Goal: Task Accomplishment & Management: Manage account settings

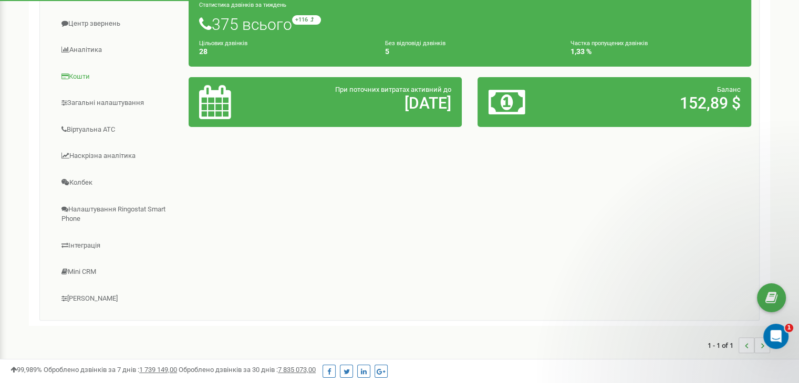
scroll to position [247, 0]
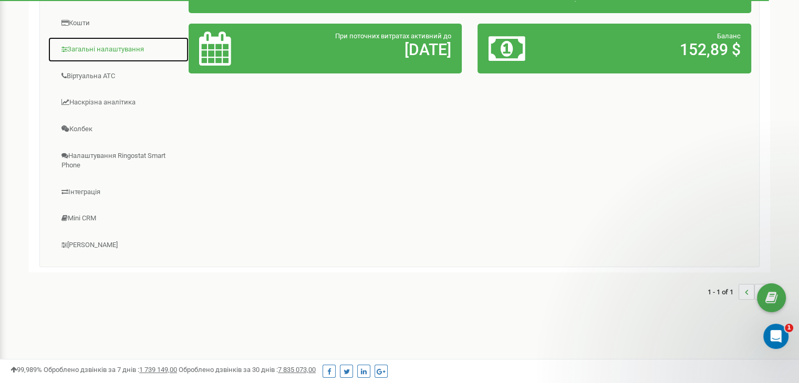
click at [123, 50] on link "Загальні налаштування" at bounding box center [118, 50] width 141 height 26
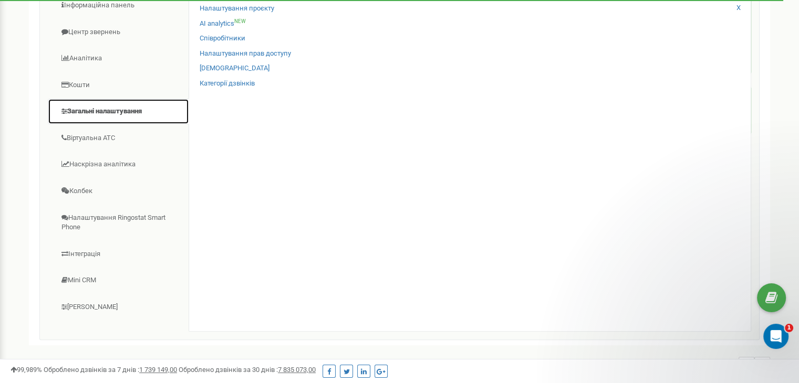
scroll to position [142, 0]
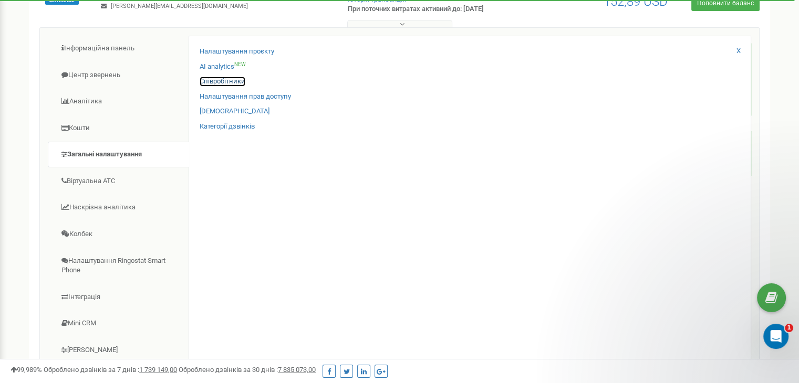
click at [231, 80] on link "Співробітники" at bounding box center [223, 82] width 46 height 10
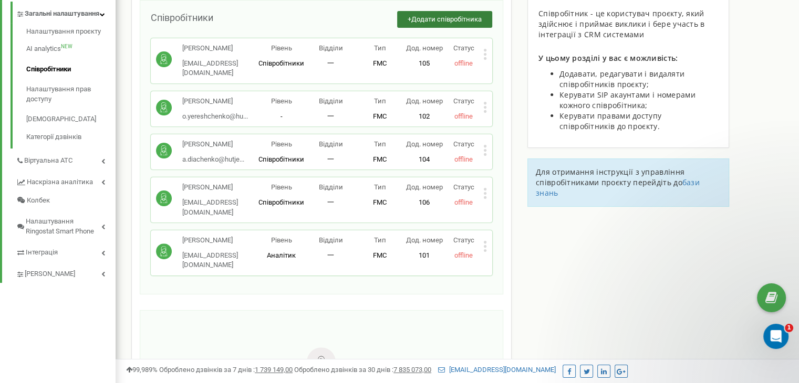
click at [428, 17] on span "Додати співробітника" at bounding box center [446, 19] width 70 height 8
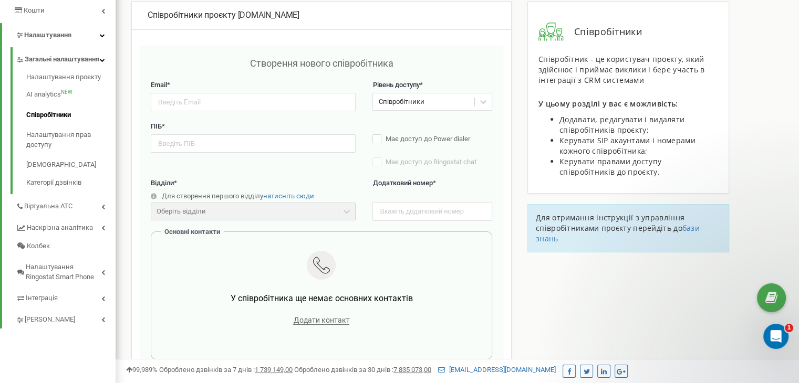
scroll to position [152, 0]
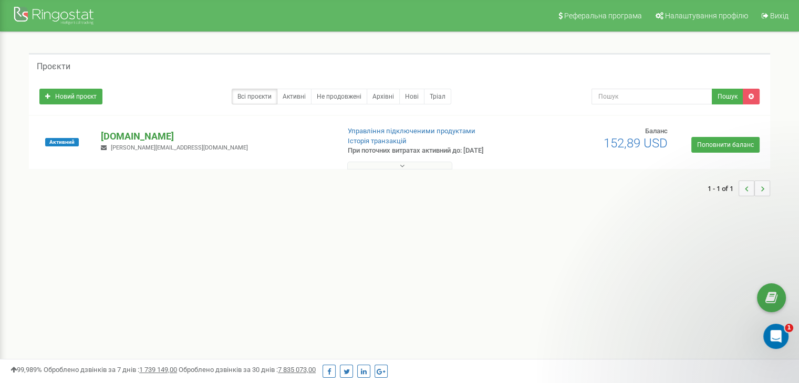
click at [103, 131] on p "[DOMAIN_NAME]" at bounding box center [216, 137] width 230 height 14
click at [126, 141] on p "[DOMAIN_NAME]" at bounding box center [216, 137] width 230 height 14
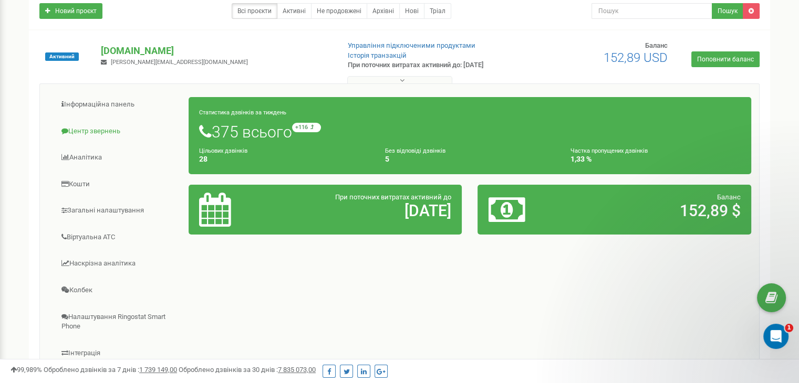
scroll to position [158, 0]
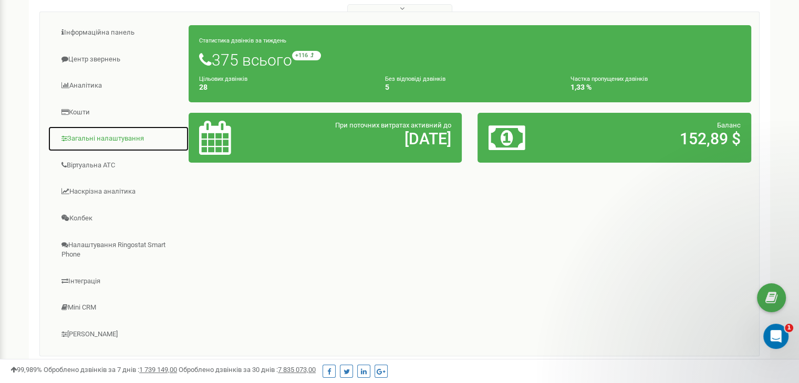
click at [118, 141] on link "Загальні налаштування" at bounding box center [118, 139] width 141 height 26
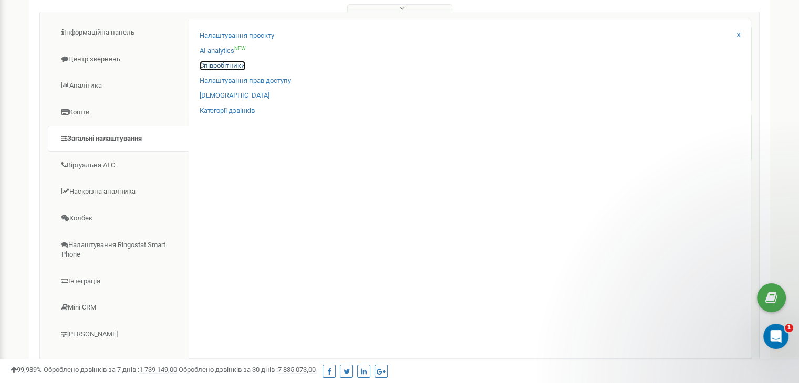
click at [227, 65] on link "Співробітники" at bounding box center [223, 66] width 46 height 10
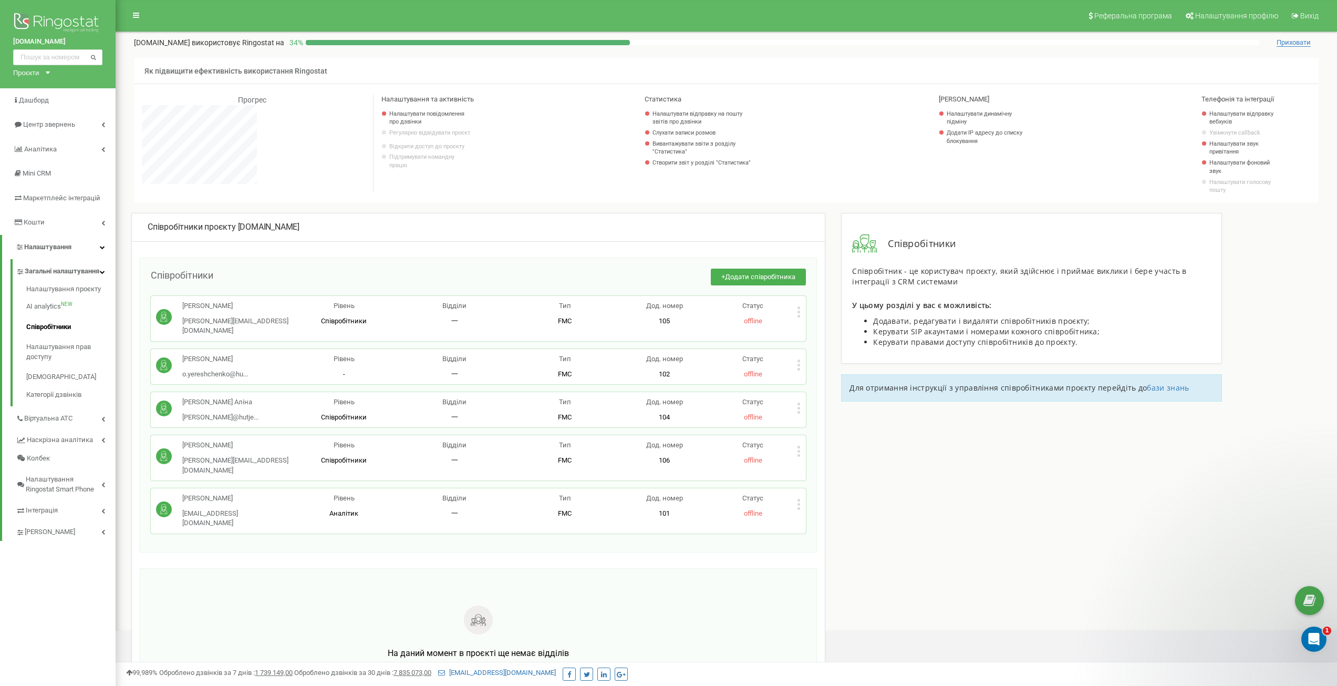
scroll to position [630, 1221]
click at [751, 277] on span "Додати співробітника" at bounding box center [760, 277] width 70 height 8
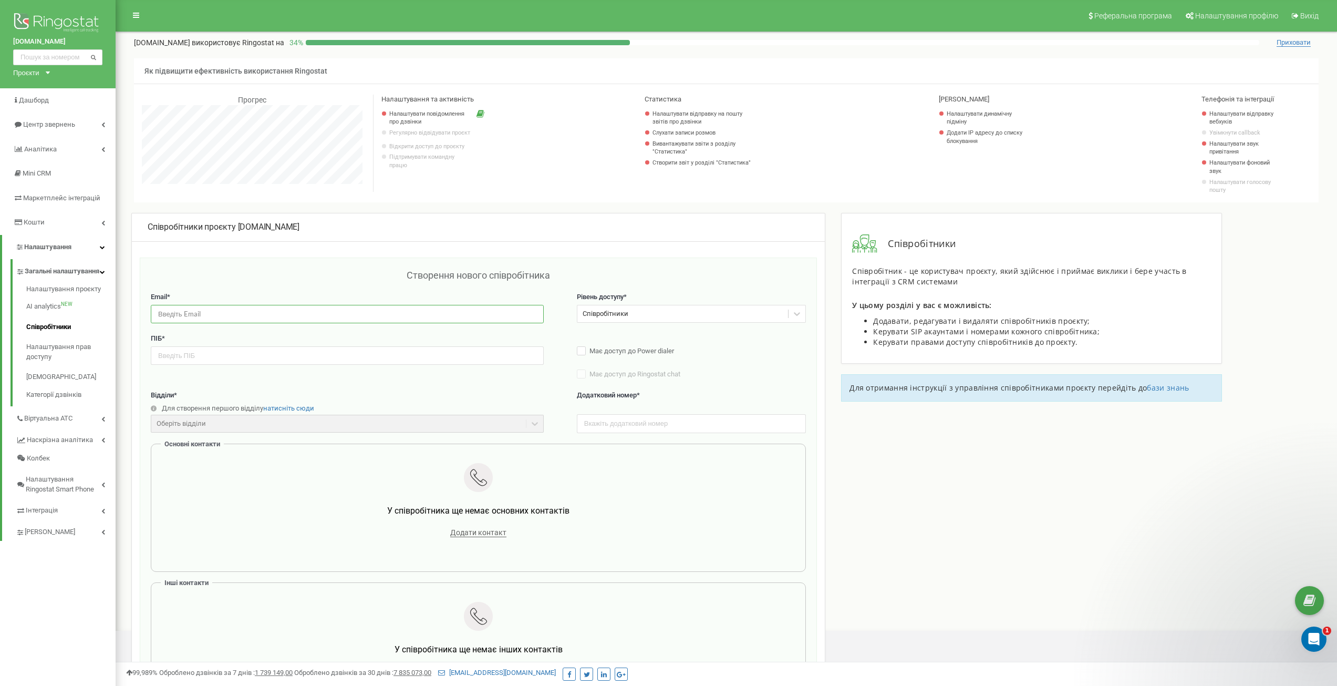
click at [317, 315] on input "email" at bounding box center [347, 314] width 393 height 18
paste input "[EMAIL_ADDRESS][DOMAIN_NAME]"
type input "v.onopko@hutjet.land"
click at [217, 354] on input "text" at bounding box center [347, 355] width 393 height 18
type input "Онопко Валерій"
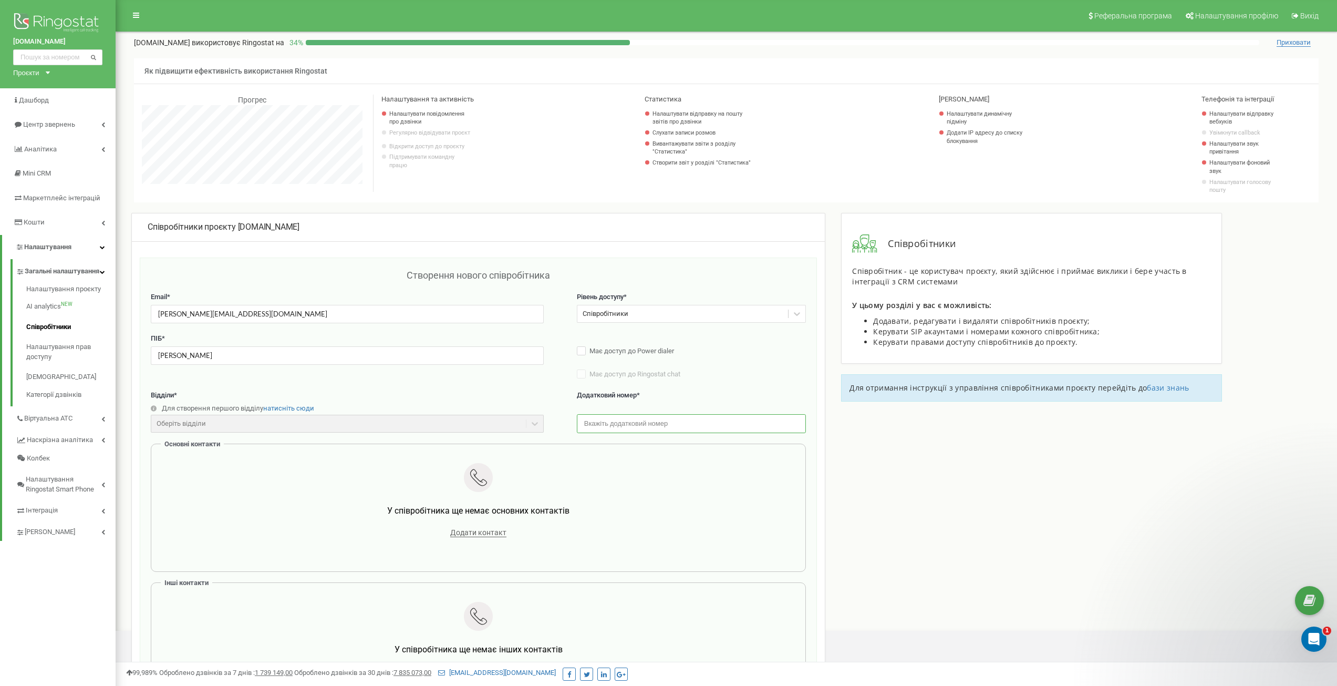
click at [676, 383] on input "text" at bounding box center [692, 423] width 230 height 18
click at [626, 383] on input "text" at bounding box center [692, 423] width 230 height 18
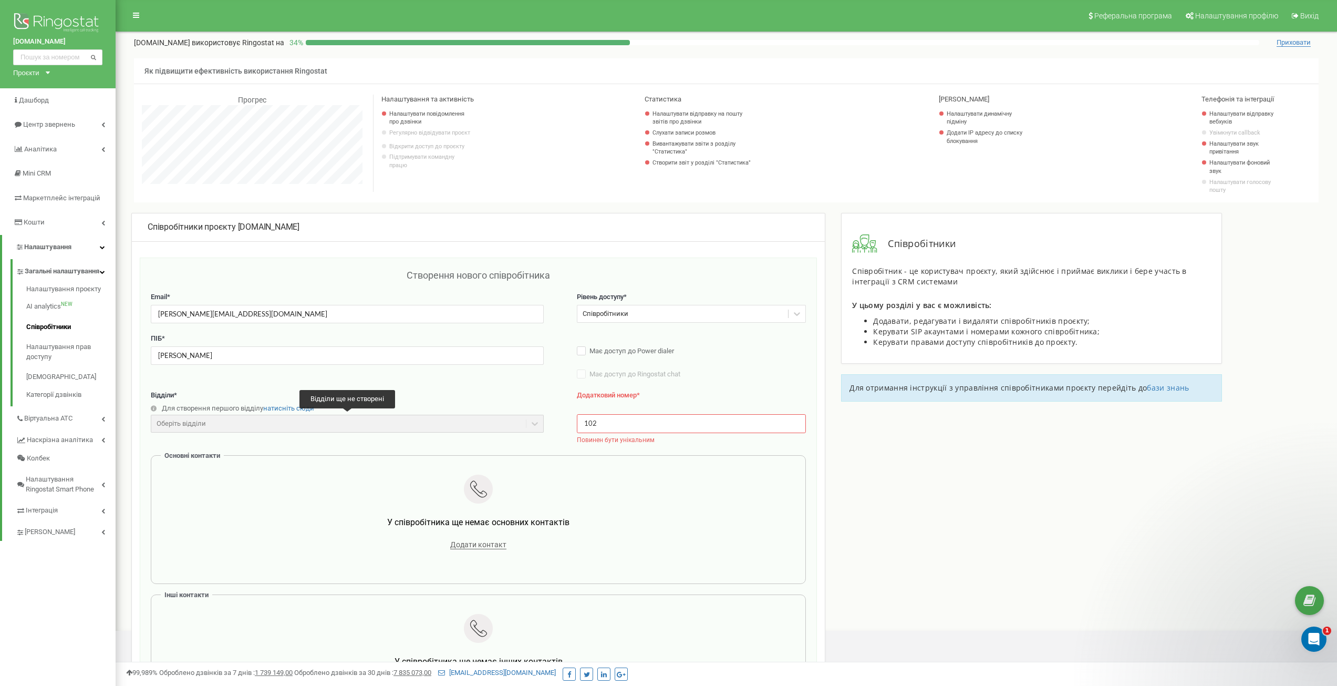
click at [521, 383] on div "Відділи * Для створення першого відділу натисніть сюди Оберіть відділи Відділи …" at bounding box center [478, 422] width 655 height 65
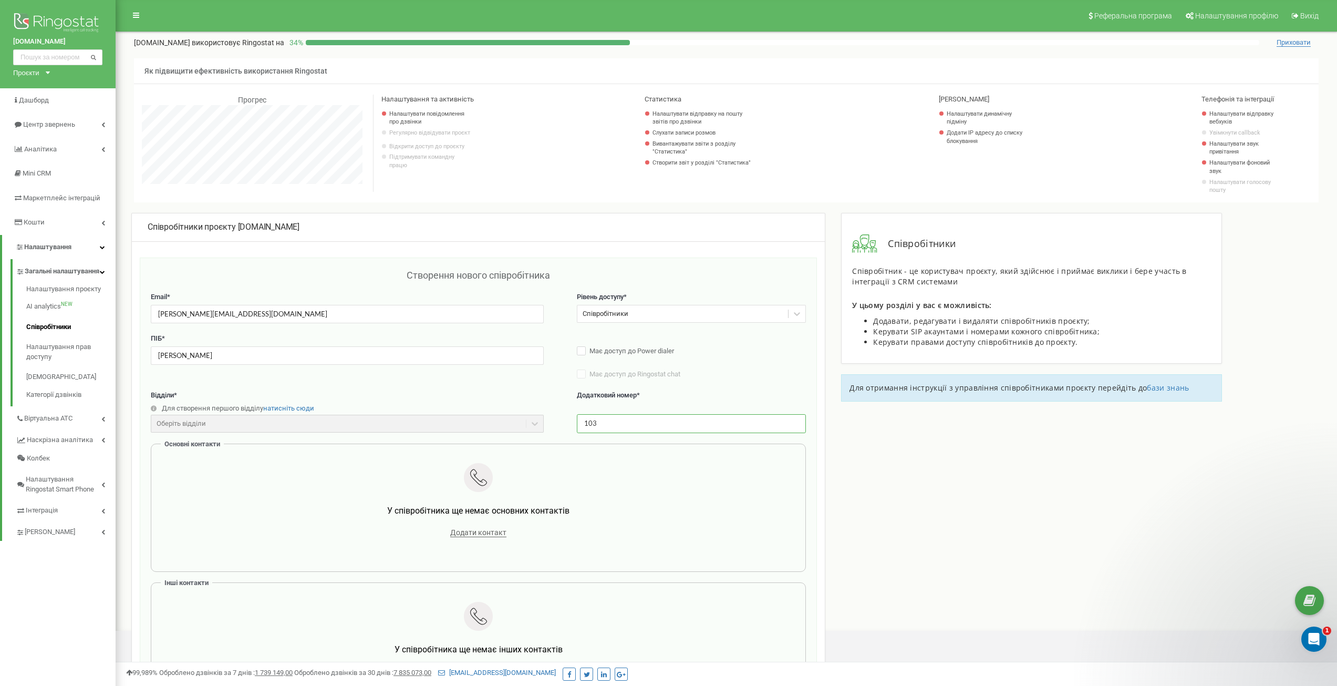
type input "103"
click at [486, 383] on span "Додати контакт" at bounding box center [478, 532] width 56 height 9
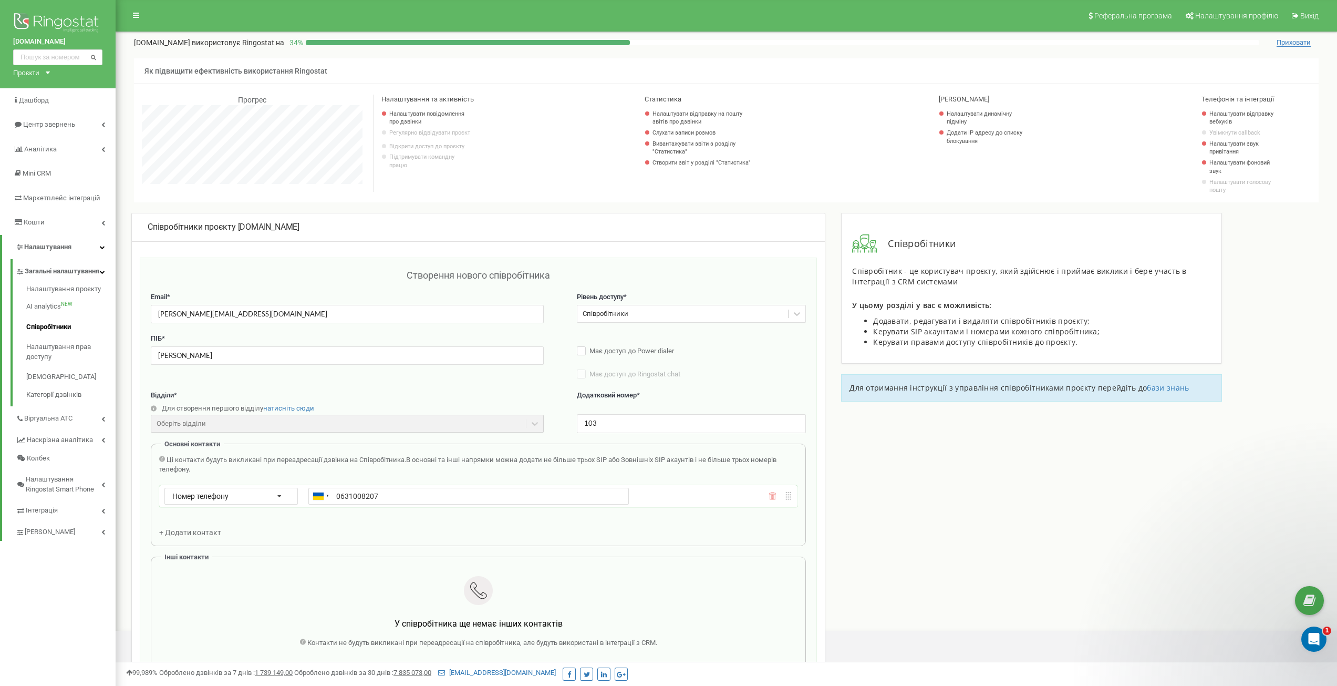
click at [336, 383] on input "0631008207" at bounding box center [468, 495] width 320 height 17
click at [333, 383] on div at bounding box center [321, 496] width 24 height 16
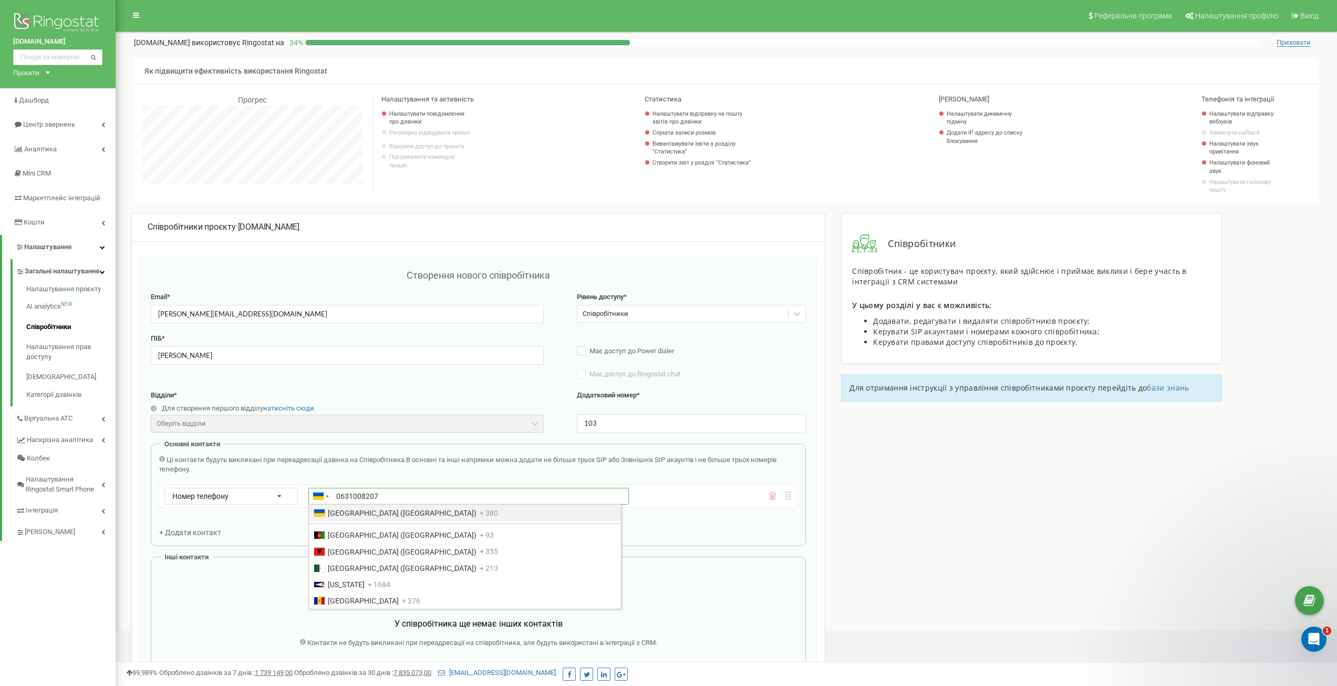
click at [335, 383] on input "0631008207" at bounding box center [468, 495] width 320 height 17
click at [336, 383] on input "0631008207" at bounding box center [468, 495] width 320 height 17
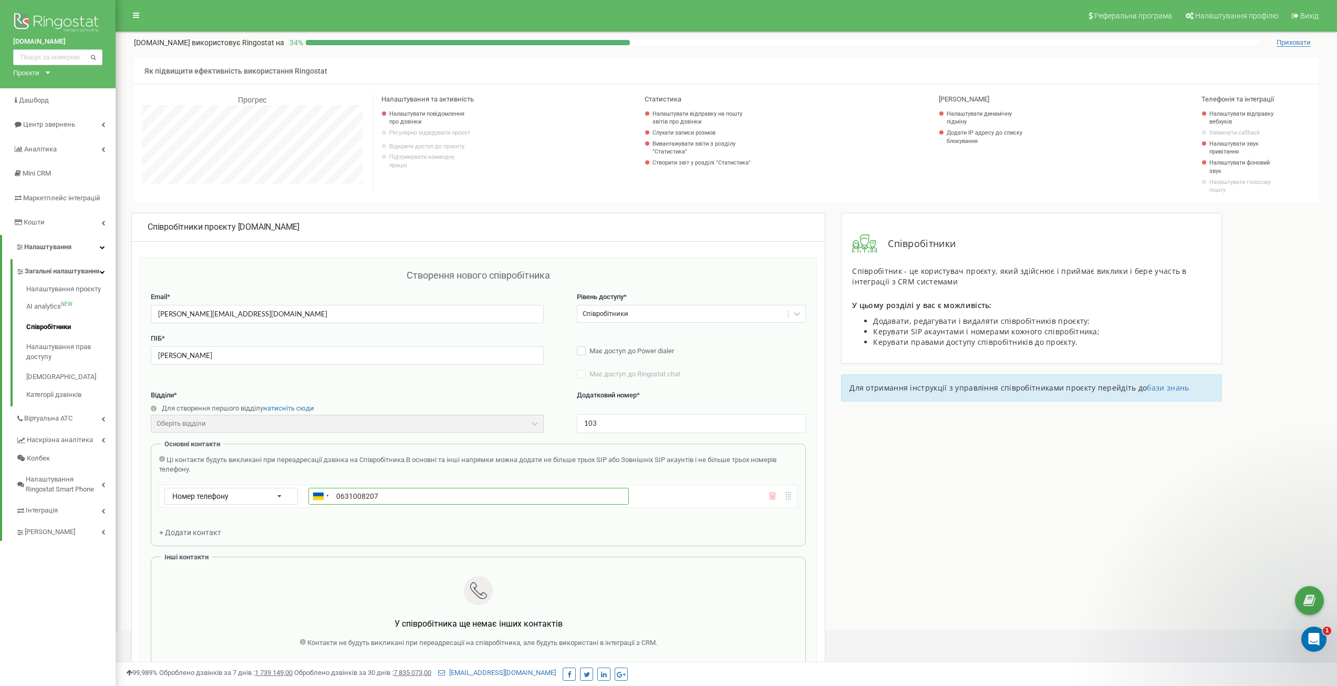
click at [336, 383] on input "0631008207" at bounding box center [468, 495] width 320 height 17
type input "+380631008207"
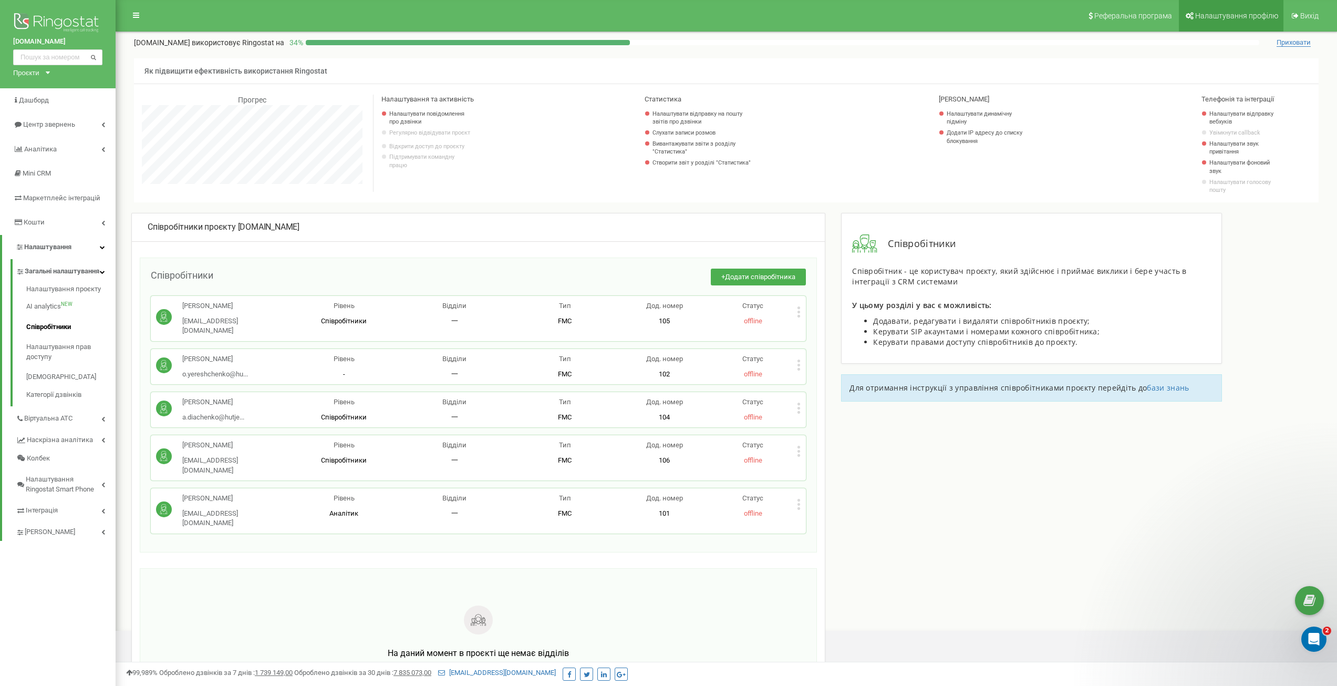
scroll to position [630, 1221]
click at [798, 315] on icon at bounding box center [799, 311] width 4 height 11
click at [798, 329] on span "Редагувати" at bounding box center [832, 329] width 41 height 7
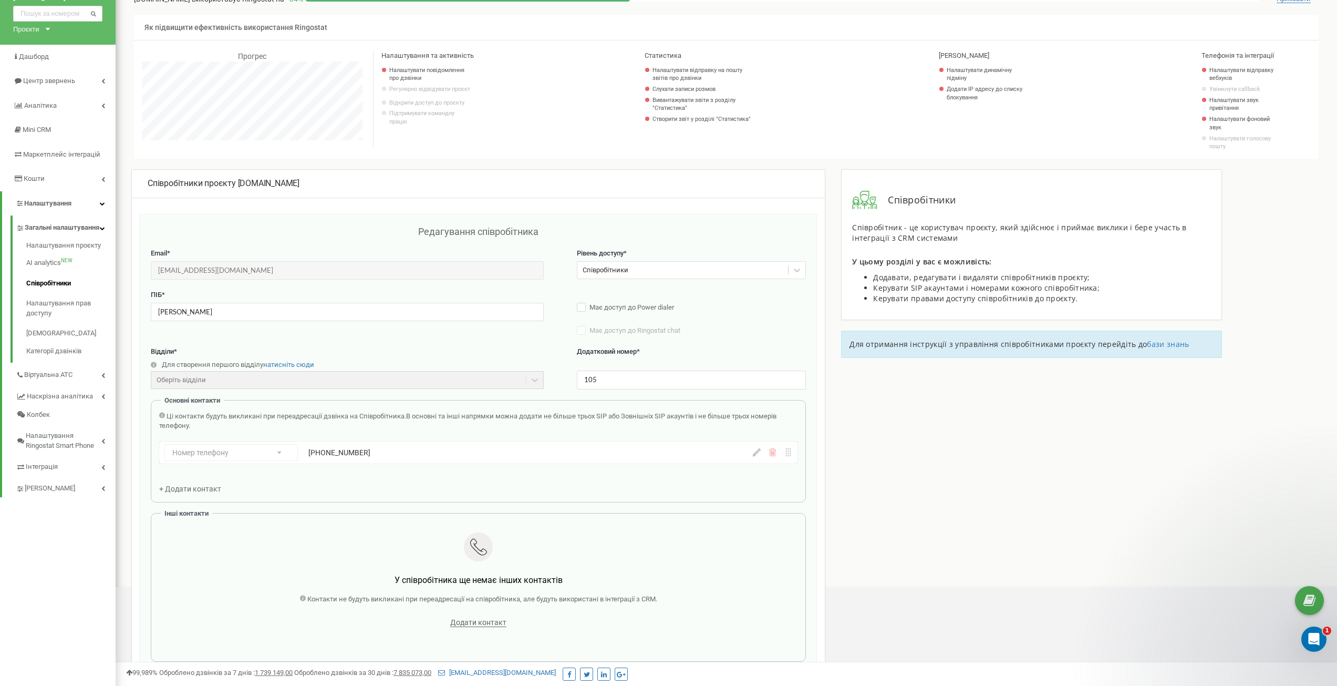
scroll to position [0, 0]
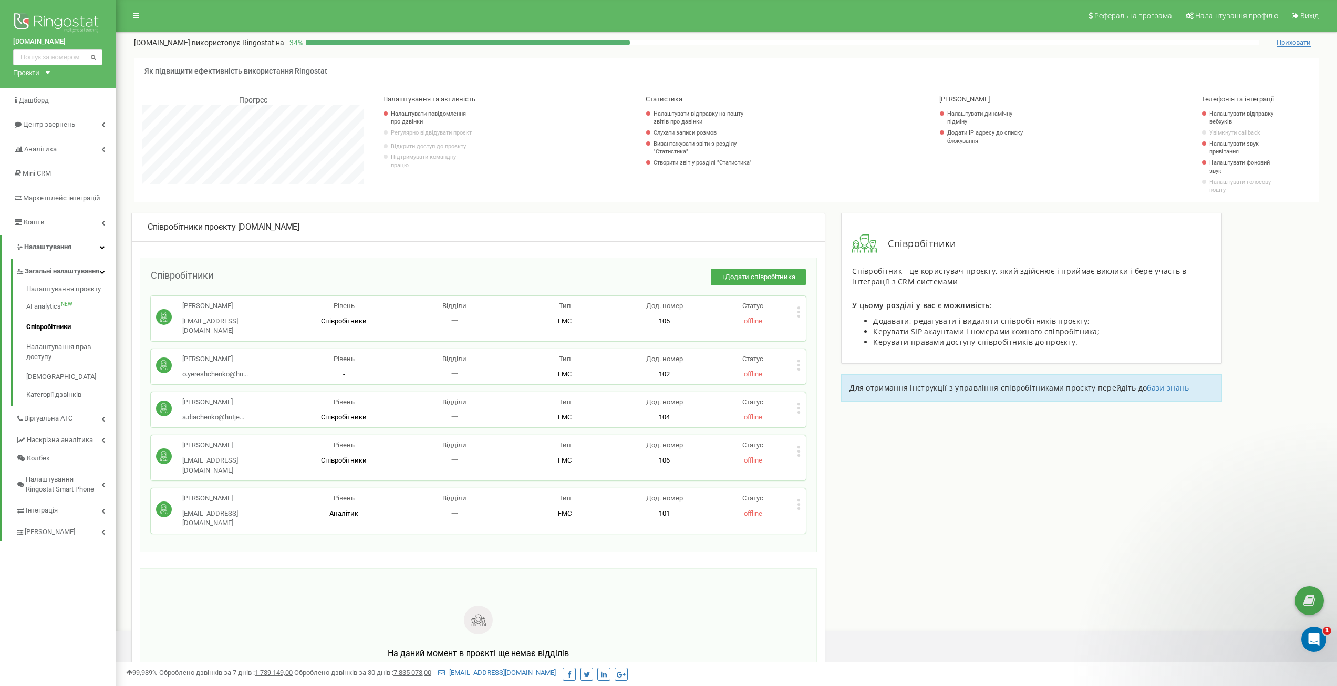
click at [797, 310] on icon at bounding box center [799, 311] width 4 height 11
click at [804, 330] on icon at bounding box center [808, 329] width 8 height 8
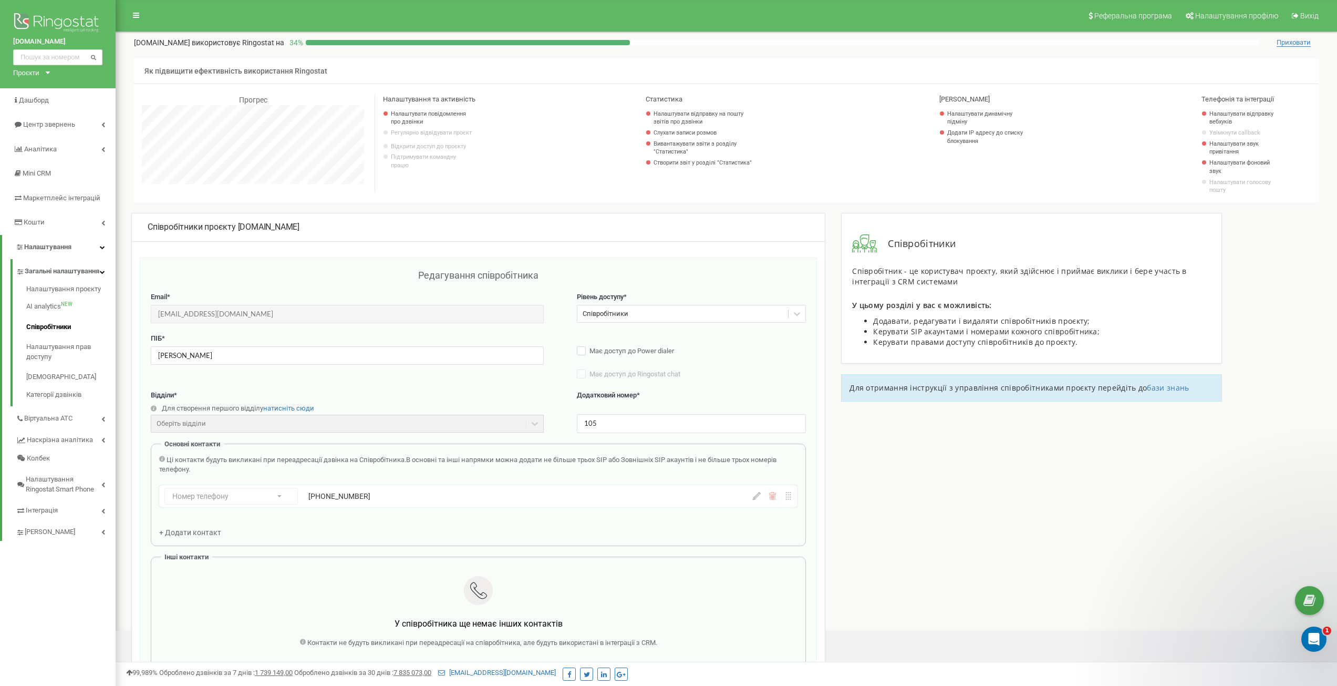
scroll to position [90, 0]
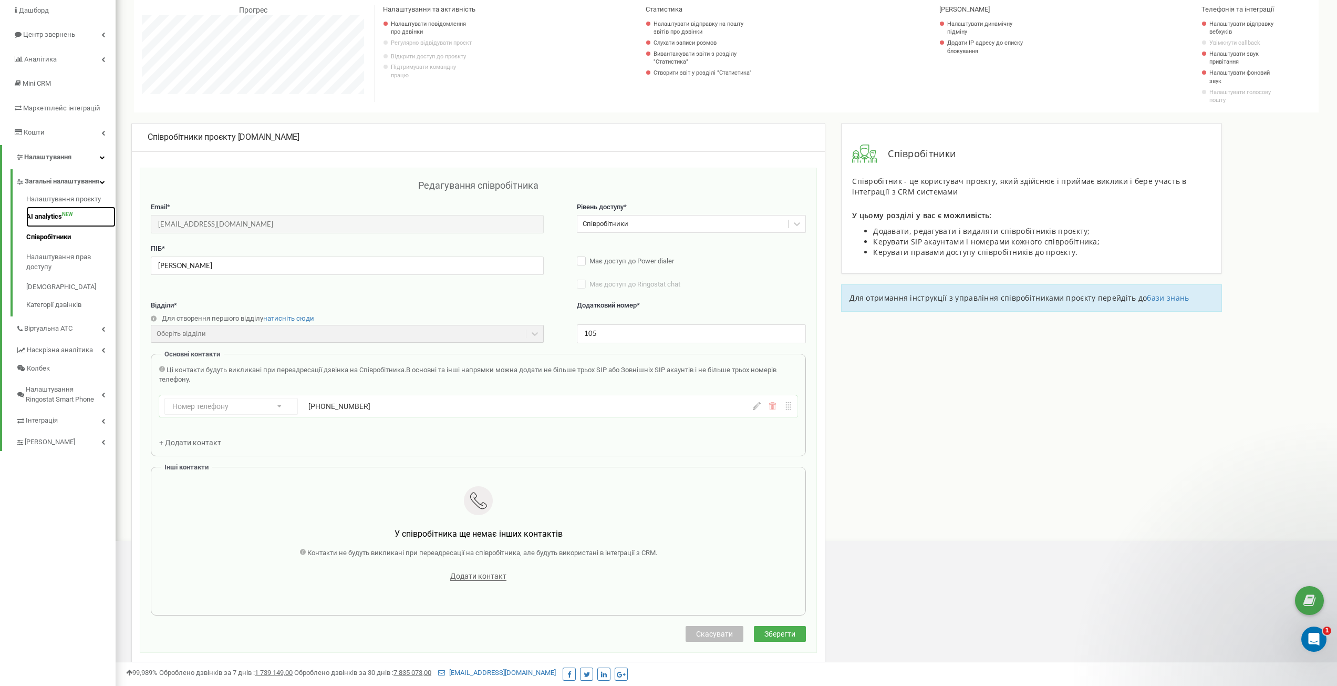
click at [38, 227] on link "AI analytics NEW" at bounding box center [70, 216] width 89 height 20
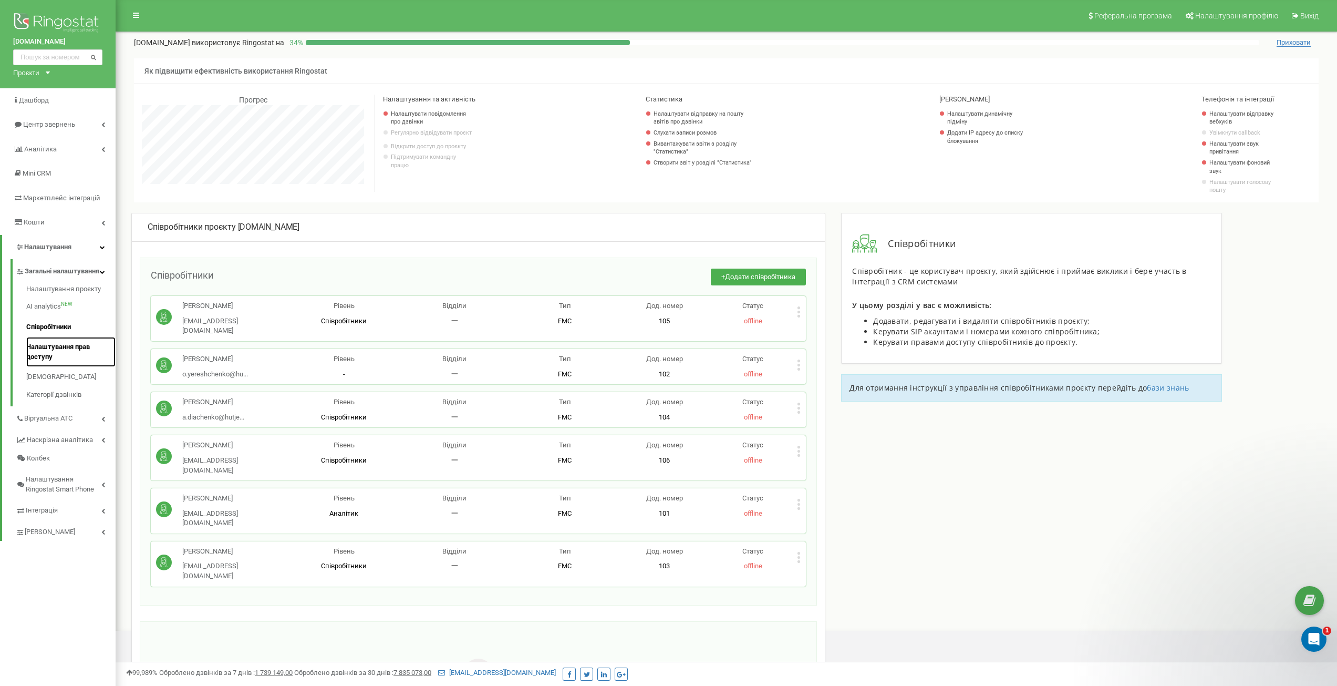
click at [57, 358] on link "Налаштування прав доступу" at bounding box center [70, 352] width 89 height 30
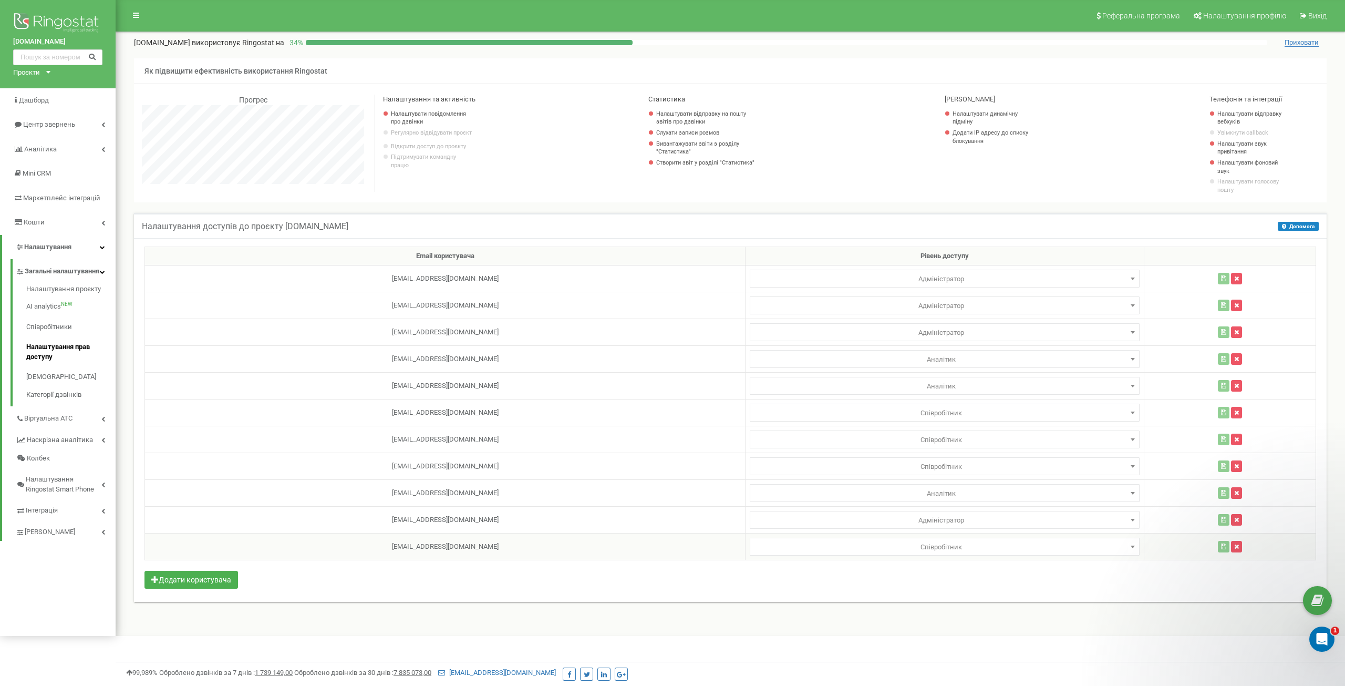
click at [911, 548] on span "Співробітник" at bounding box center [944, 546] width 382 height 15
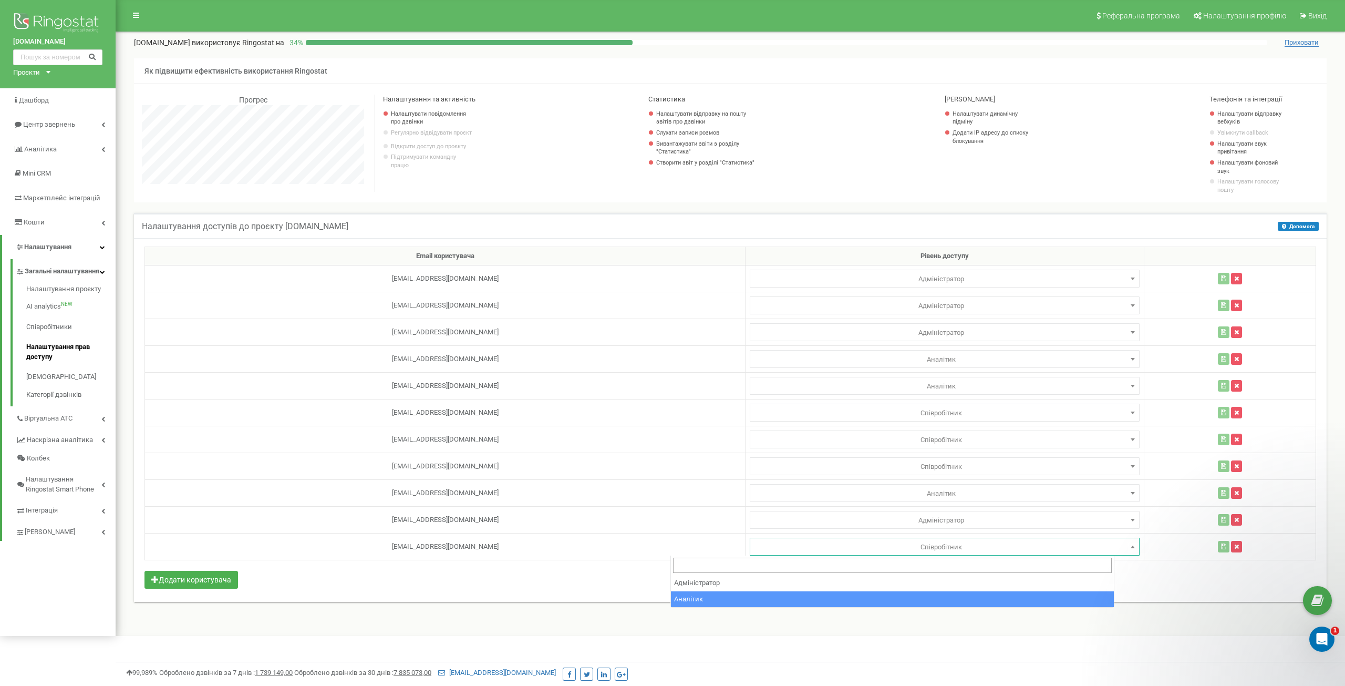
select select "2"
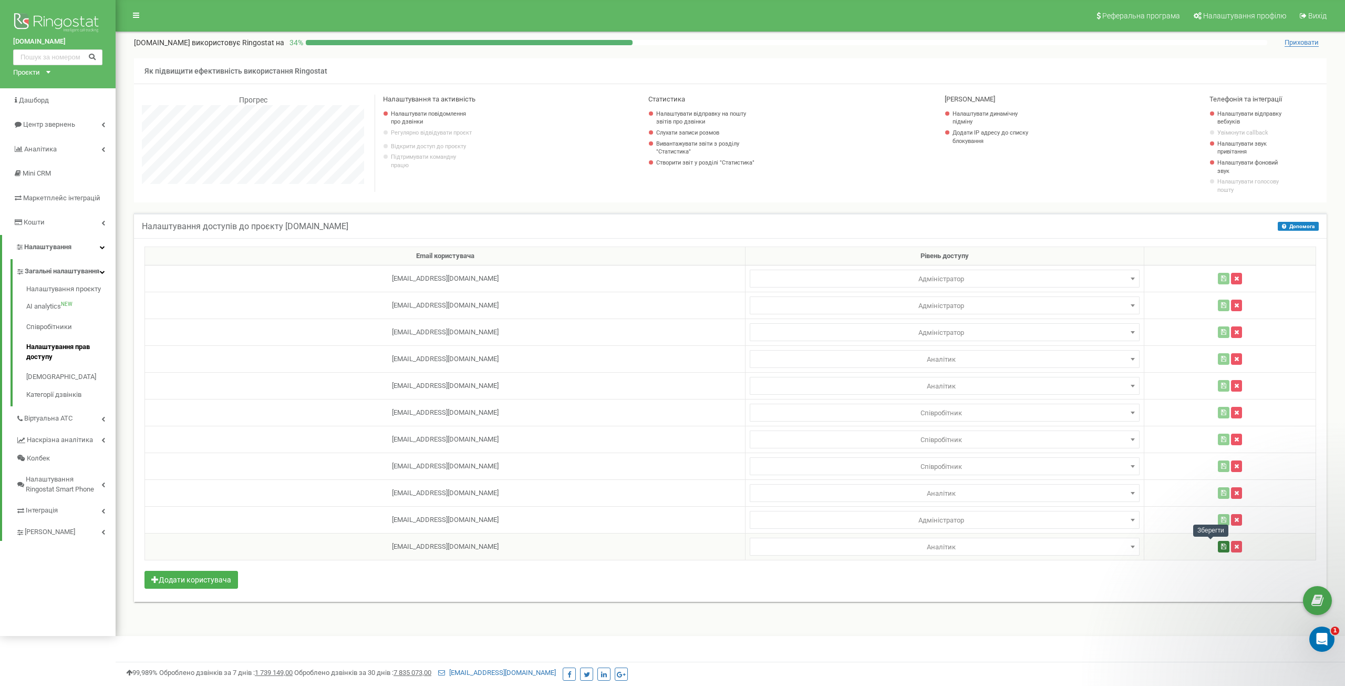
click at [1218, 550] on button "button" at bounding box center [1224, 547] width 12 height 12
select select
click at [969, 521] on span "Адміністратор" at bounding box center [944, 520] width 382 height 15
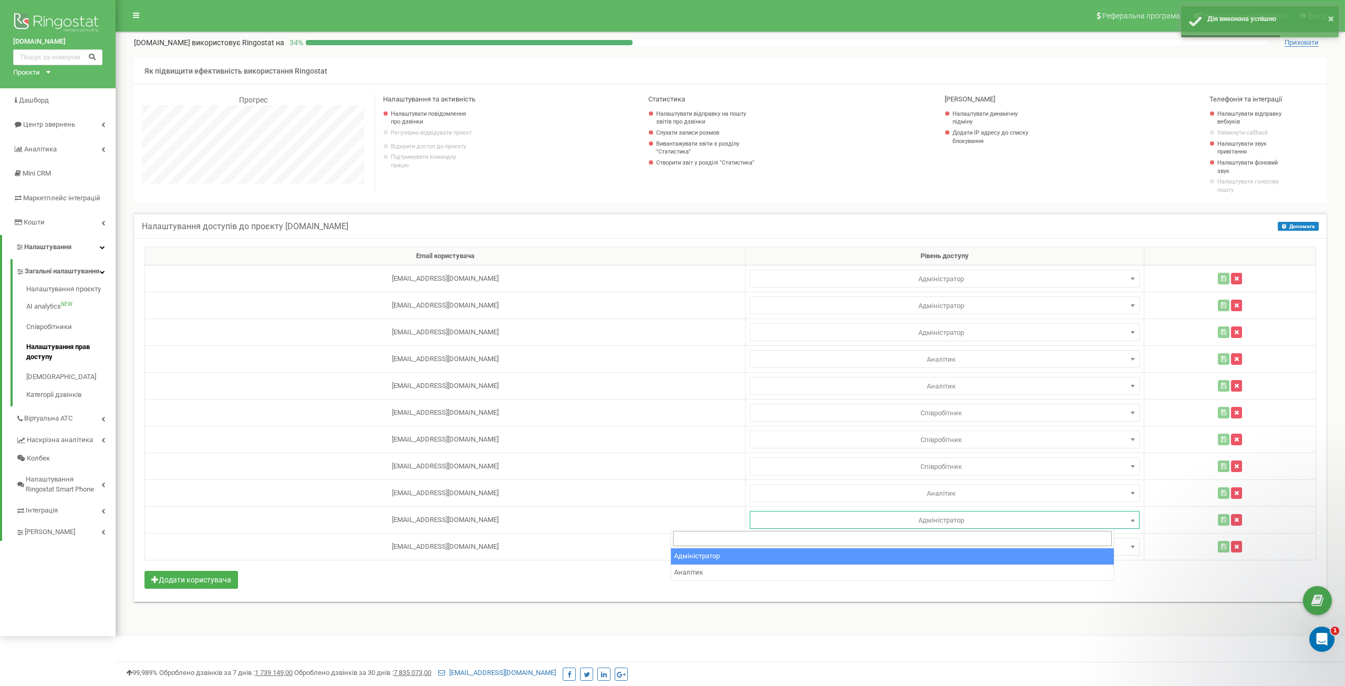
click at [558, 593] on div "Email користувача Рівень доступу admin@si.land Адміністратор Аналітик Менеджер …" at bounding box center [730, 420] width 1192 height 364
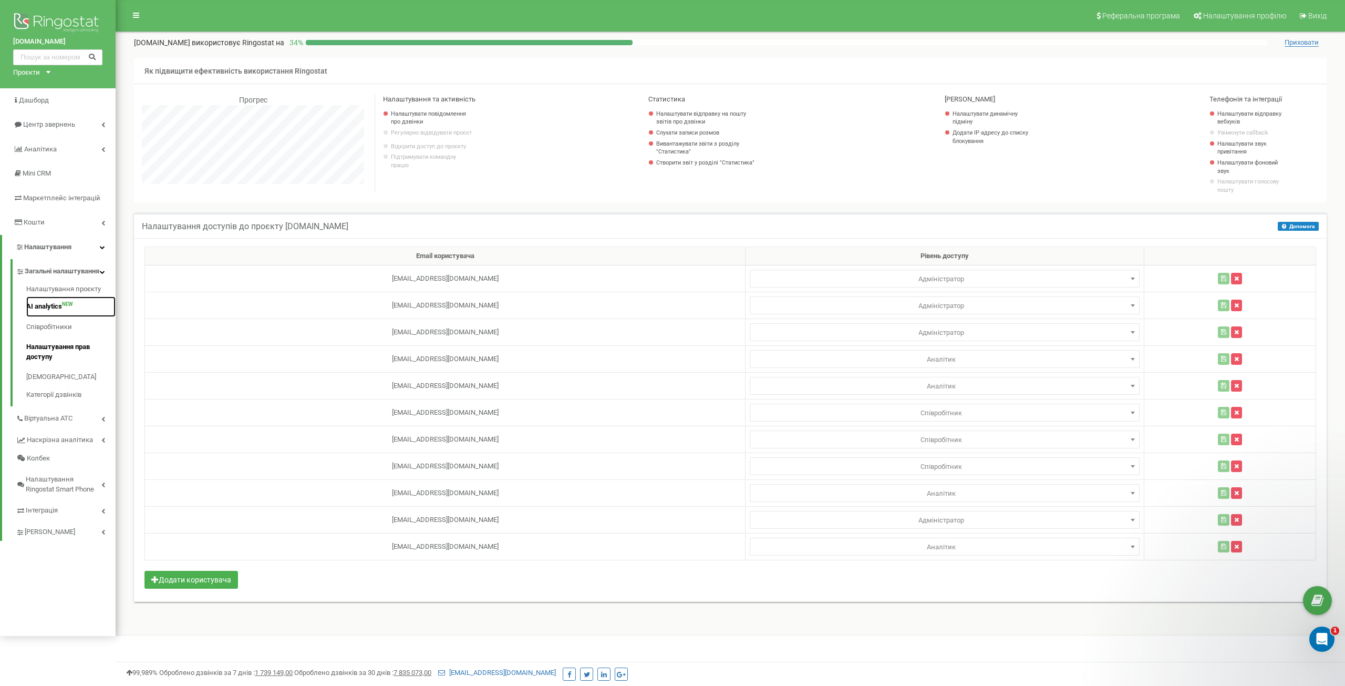
click at [71, 316] on link "AI analytics NEW" at bounding box center [70, 306] width 89 height 20
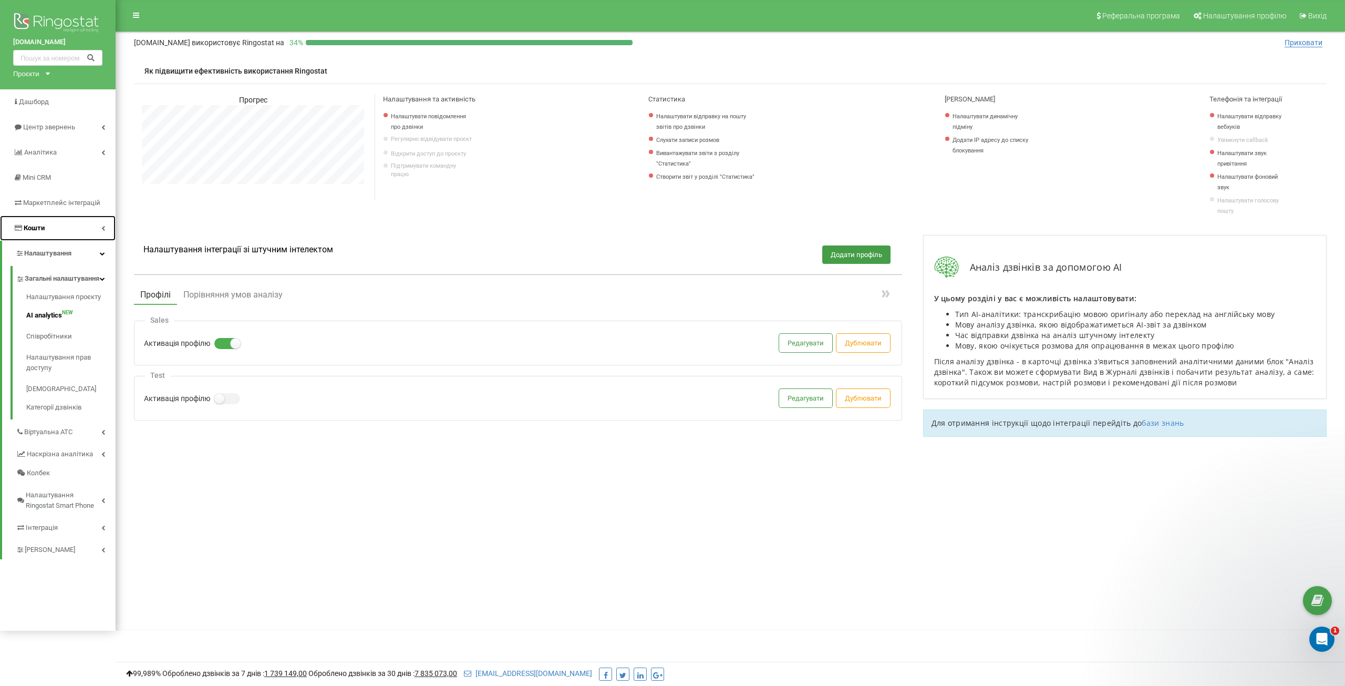
click at [104, 230] on icon at bounding box center [103, 227] width 4 height 5
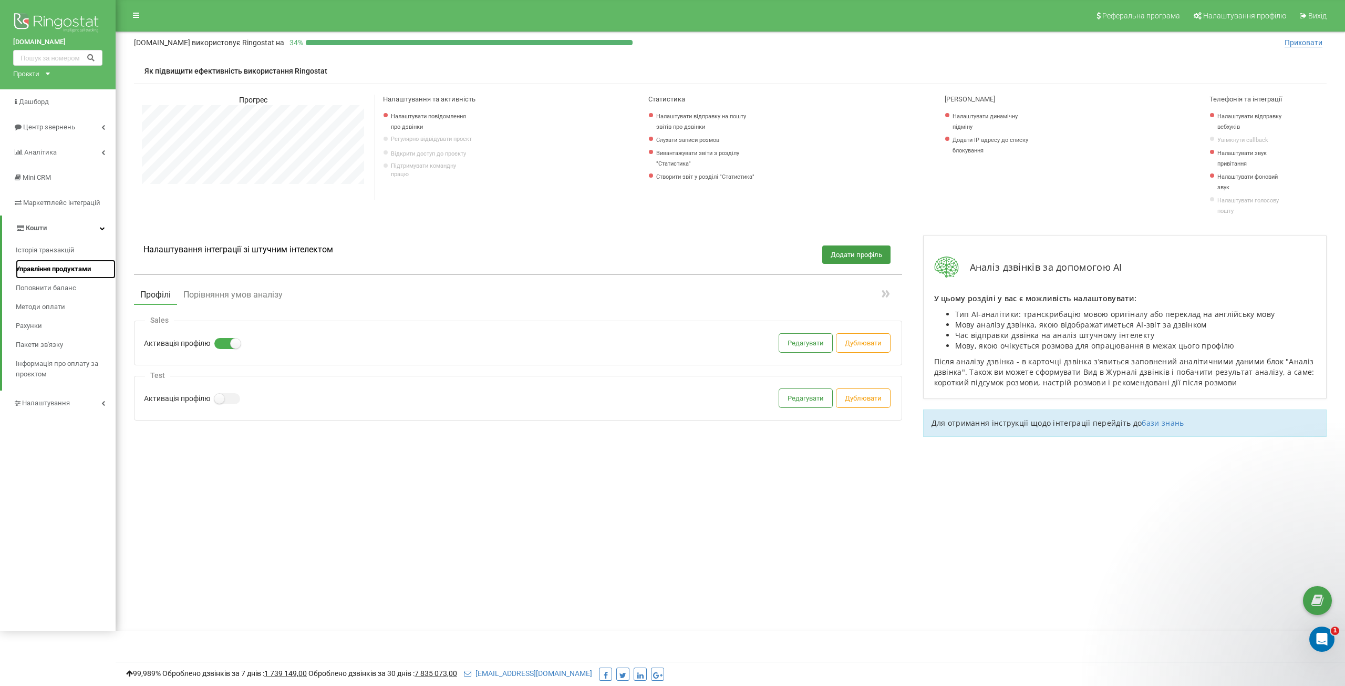
click at [66, 273] on span "Управління продуктами" at bounding box center [53, 269] width 75 height 11
click at [68, 266] on span "Управління продуктами" at bounding box center [53, 269] width 75 height 11
click at [38, 251] on span "Історія транзакцій" at bounding box center [45, 250] width 59 height 11
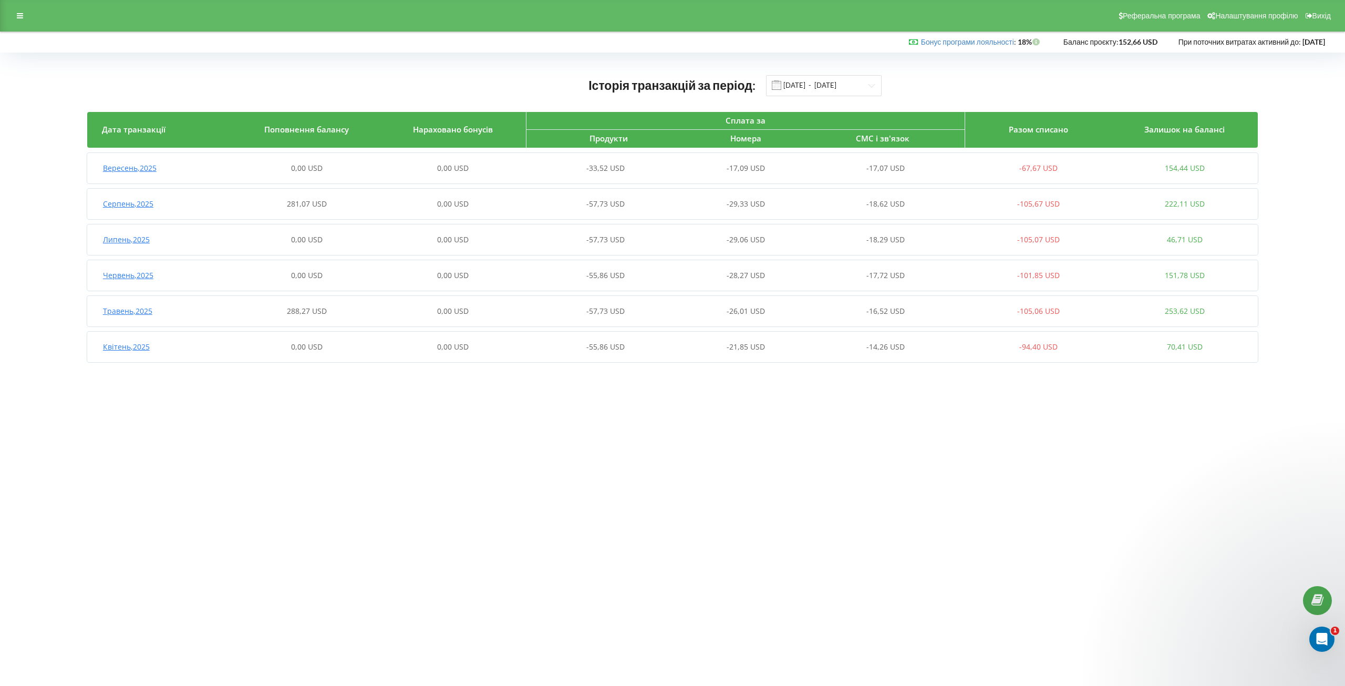
click at [136, 167] on span "Вересень , 2025" at bounding box center [130, 168] width 54 height 10
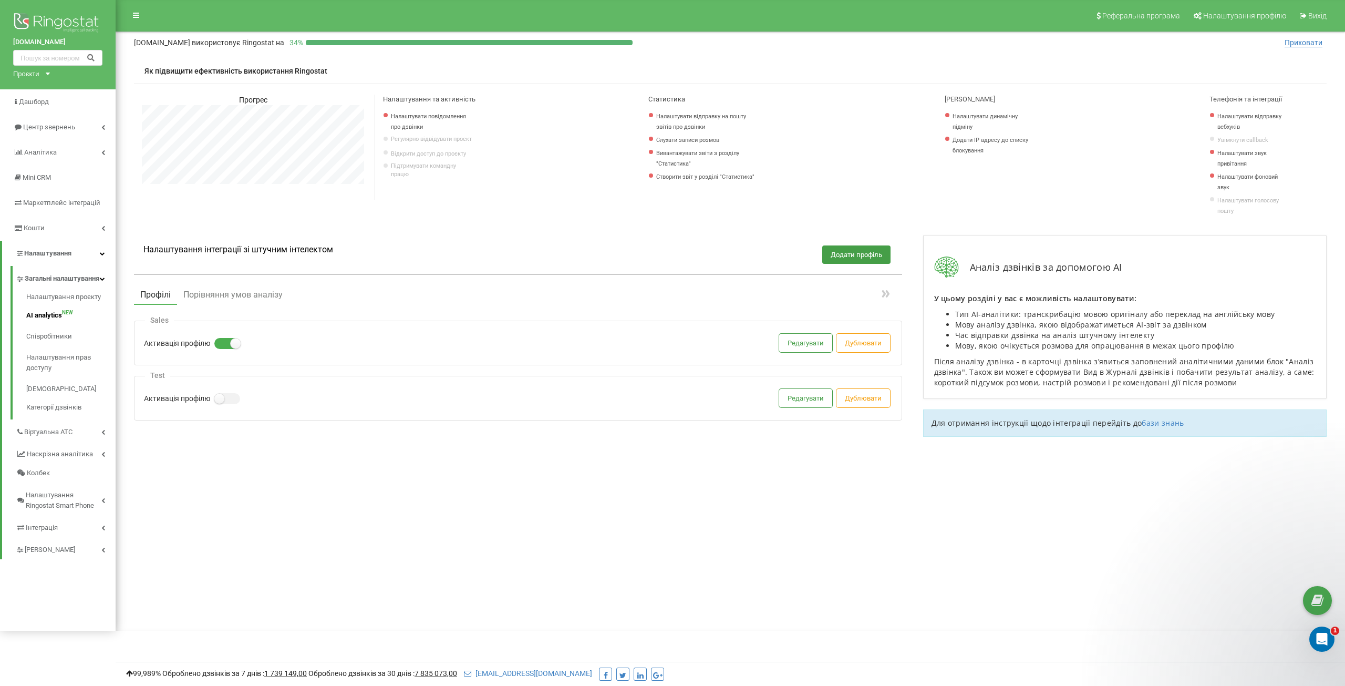
click at [222, 339] on label at bounding box center [218, 338] width 9 height 1
click at [0, 0] on input "Активація профілю" at bounding box center [0, 0] width 0 height 0
